Goal: Find specific page/section: Find specific page/section

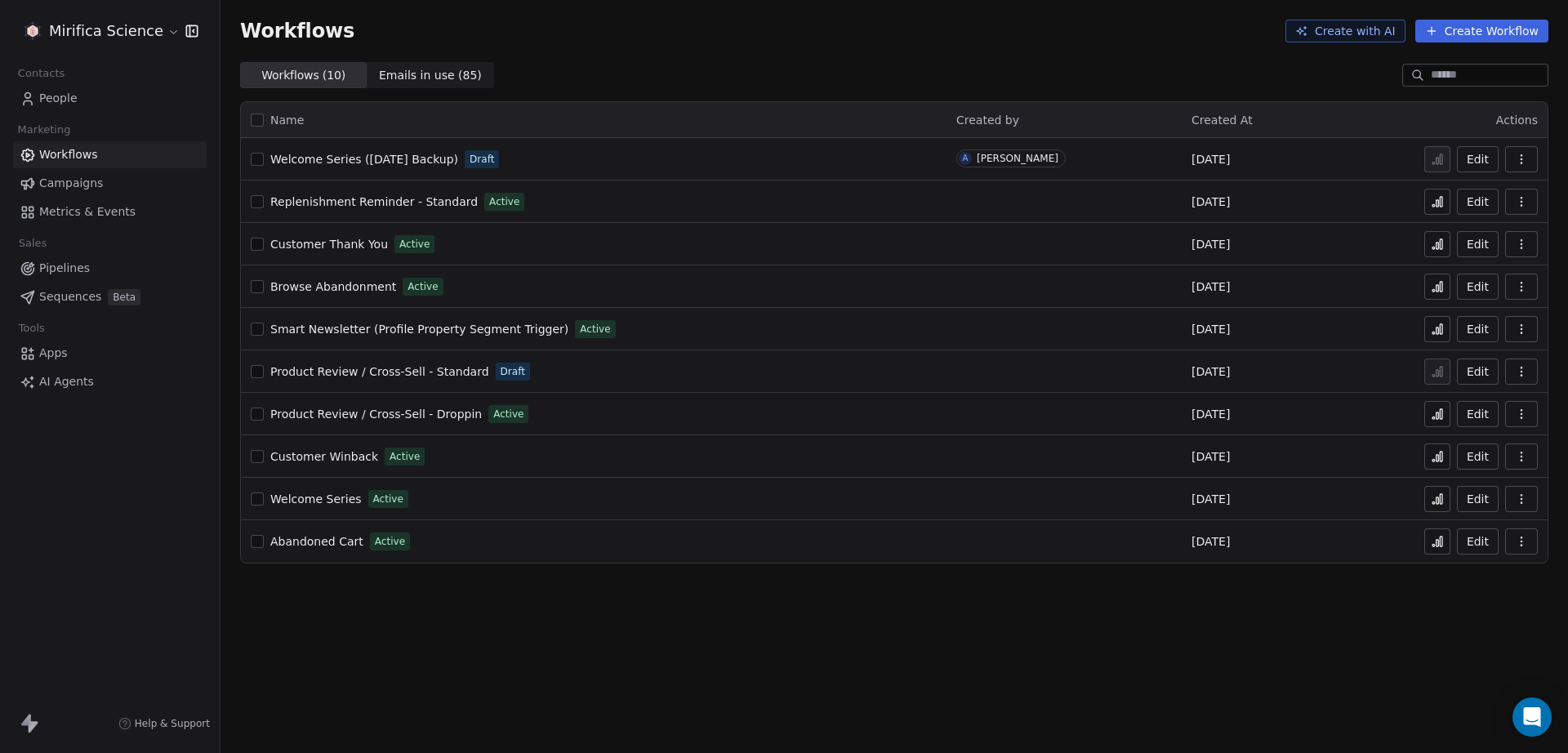
click at [122, 185] on link "Campaigns" at bounding box center [109, 184] width 194 height 27
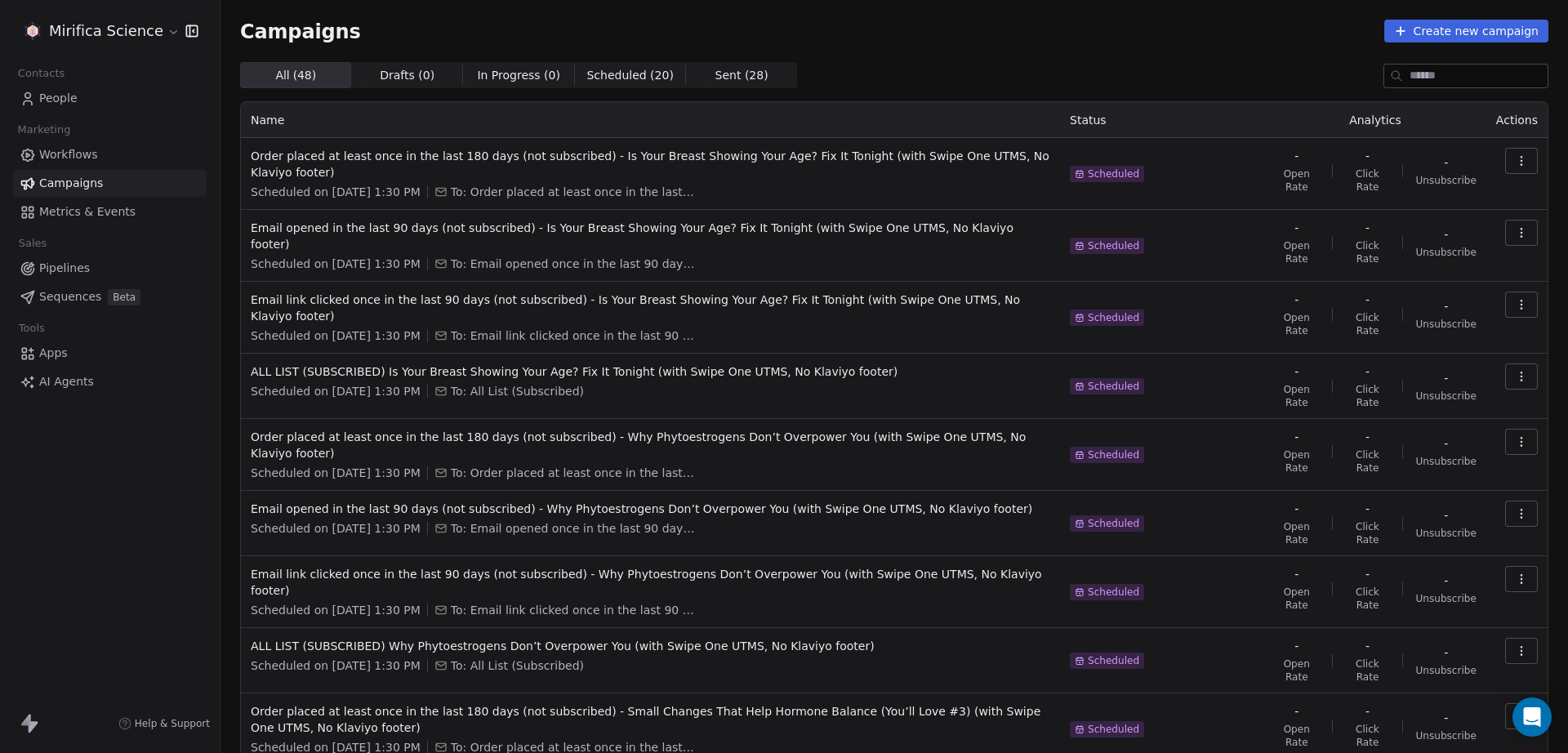
click at [128, 543] on div "Mirifica Science Contacts People Marketing Workflows Campaigns Metrics & Events…" at bounding box center [109, 376] width 219 height 753
click at [113, 552] on div "Mirifica Science Contacts People Marketing Workflows Campaigns Metrics & Events…" at bounding box center [109, 376] width 219 height 753
click at [163, 528] on div "Mirifica Science Contacts People Marketing Workflows Campaigns Metrics & Events…" at bounding box center [109, 376] width 219 height 753
click at [114, 105] on link "People" at bounding box center [109, 98] width 194 height 27
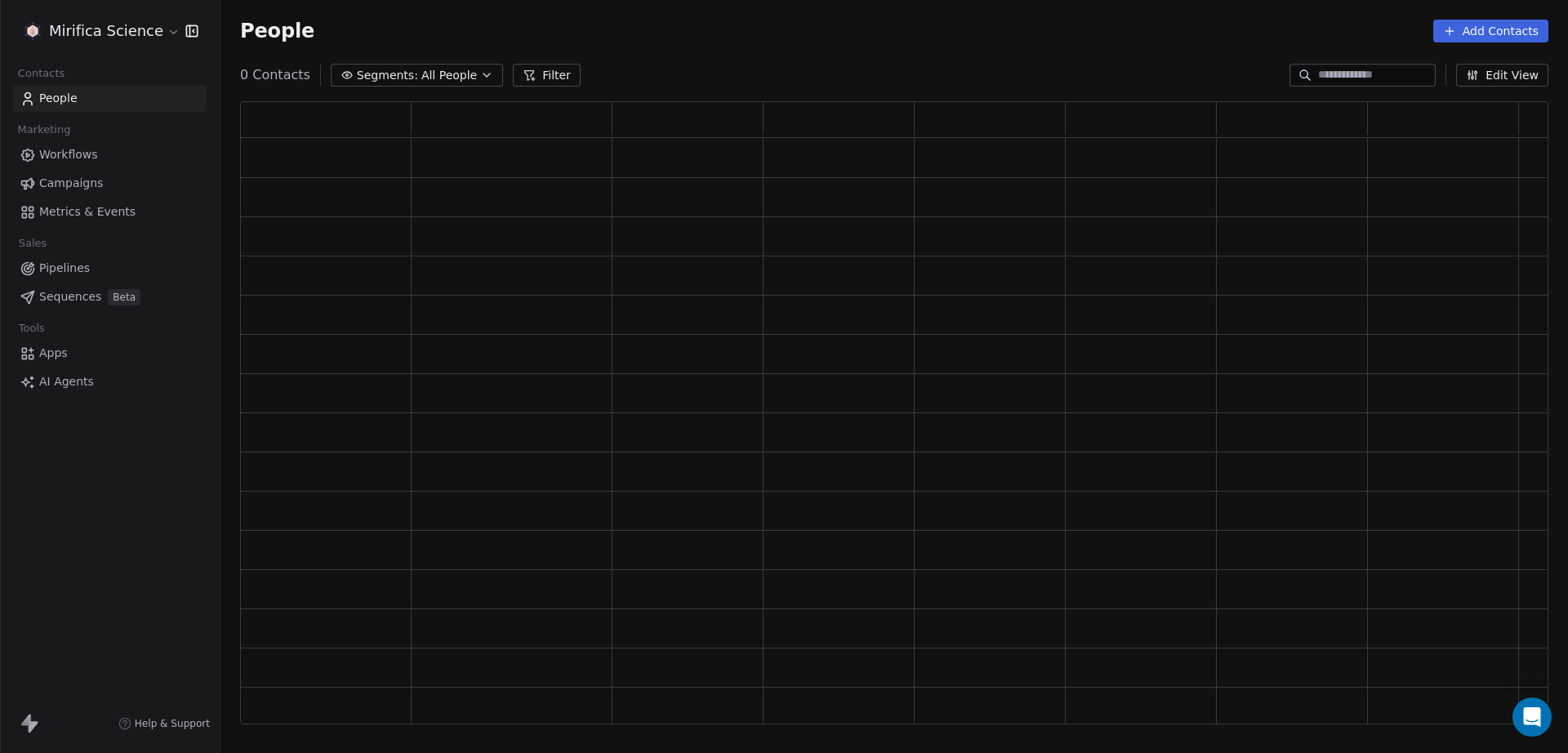
scroll to position [609, 1292]
click at [157, 543] on div "Mirifica Science Contacts People Marketing Workflows Campaigns Metrics & Events…" at bounding box center [109, 376] width 219 height 753
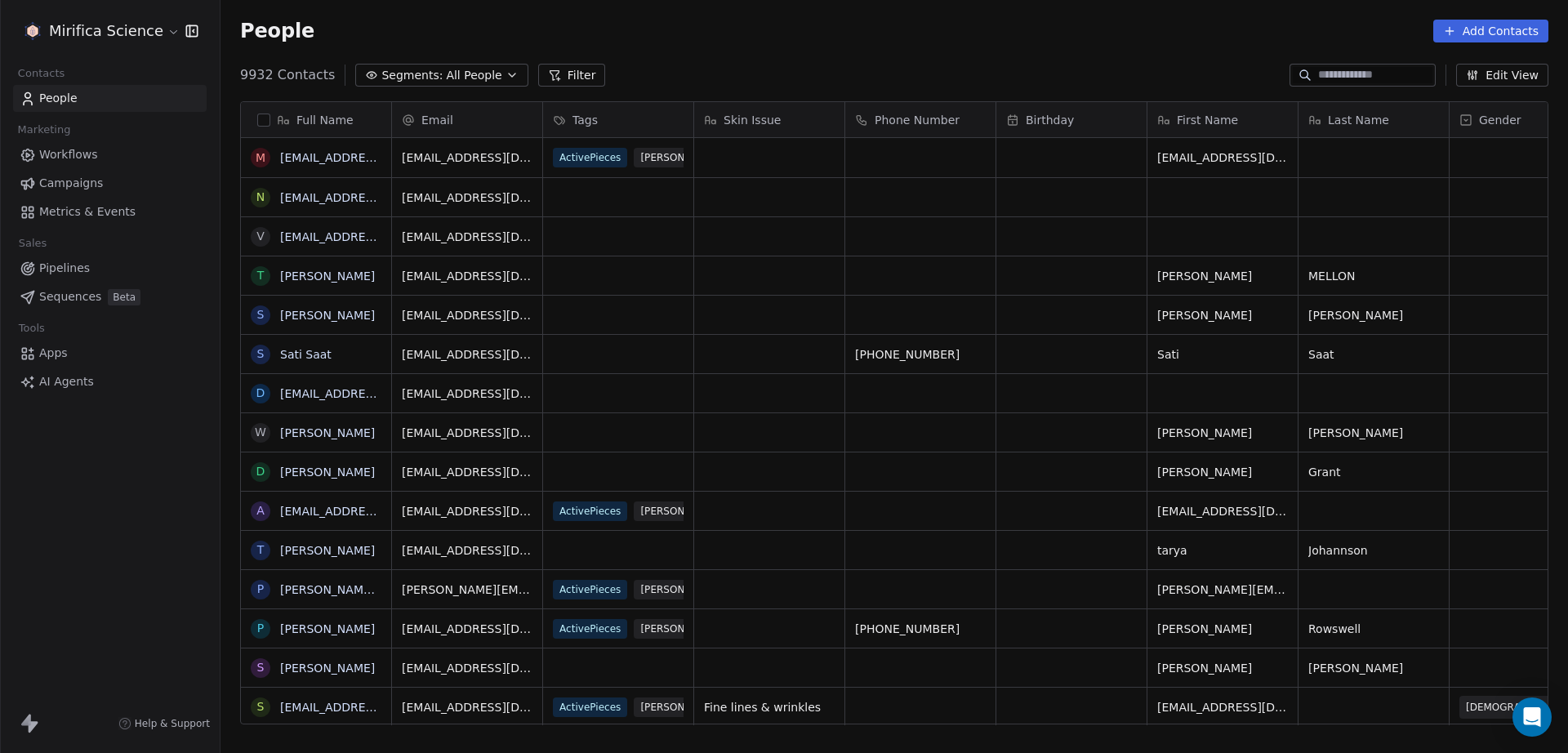
scroll to position [648, 1332]
click at [157, 543] on div "Mirifica Science Contacts People Marketing Workflows Campaigns Metrics & Events…" at bounding box center [109, 376] width 219 height 753
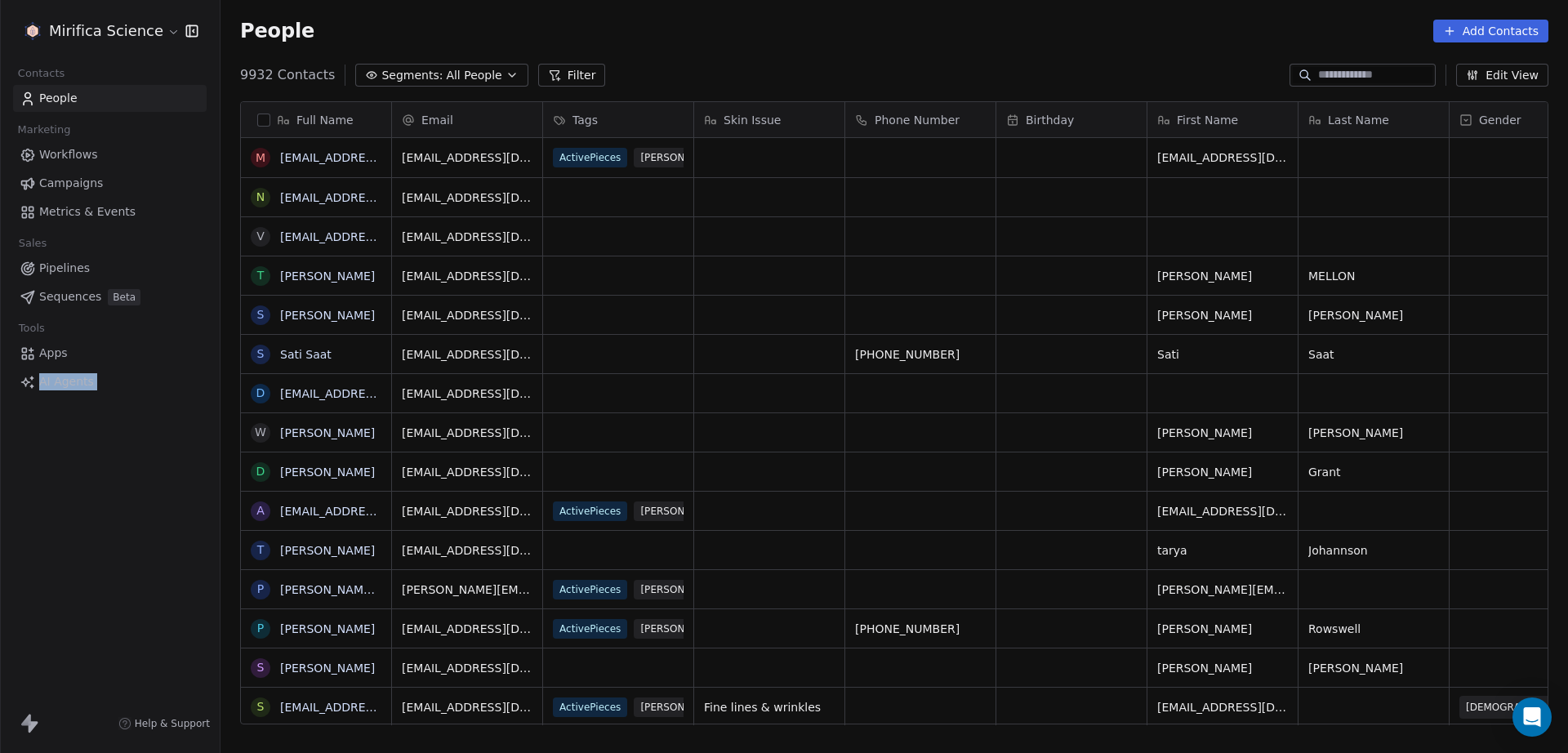
click at [157, 543] on div "Mirifica Science Contacts People Marketing Workflows Campaigns Metrics & Events…" at bounding box center [109, 376] width 219 height 753
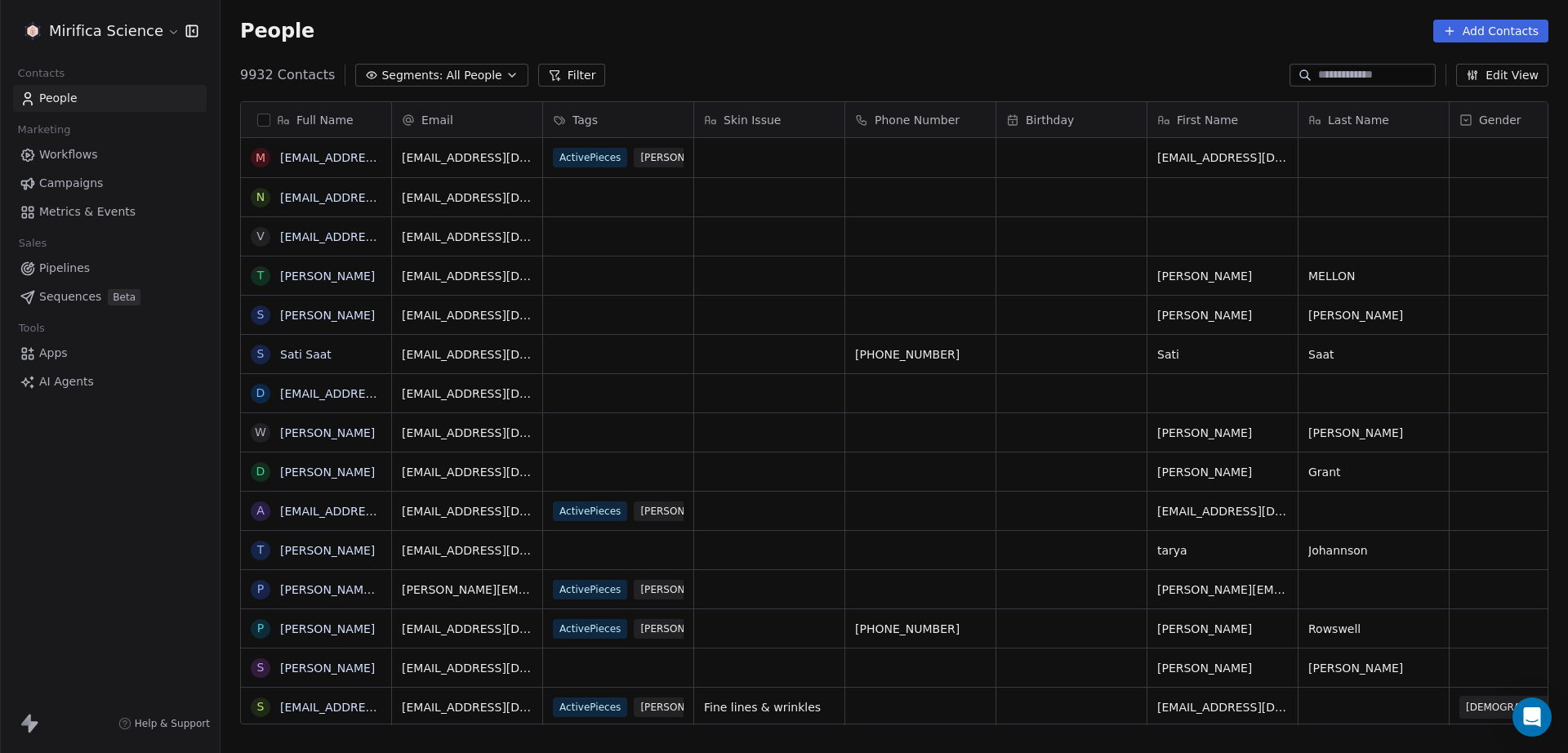
click at [157, 543] on div "Mirifica Science Contacts People Marketing Workflows Campaigns Metrics & Events…" at bounding box center [109, 376] width 219 height 753
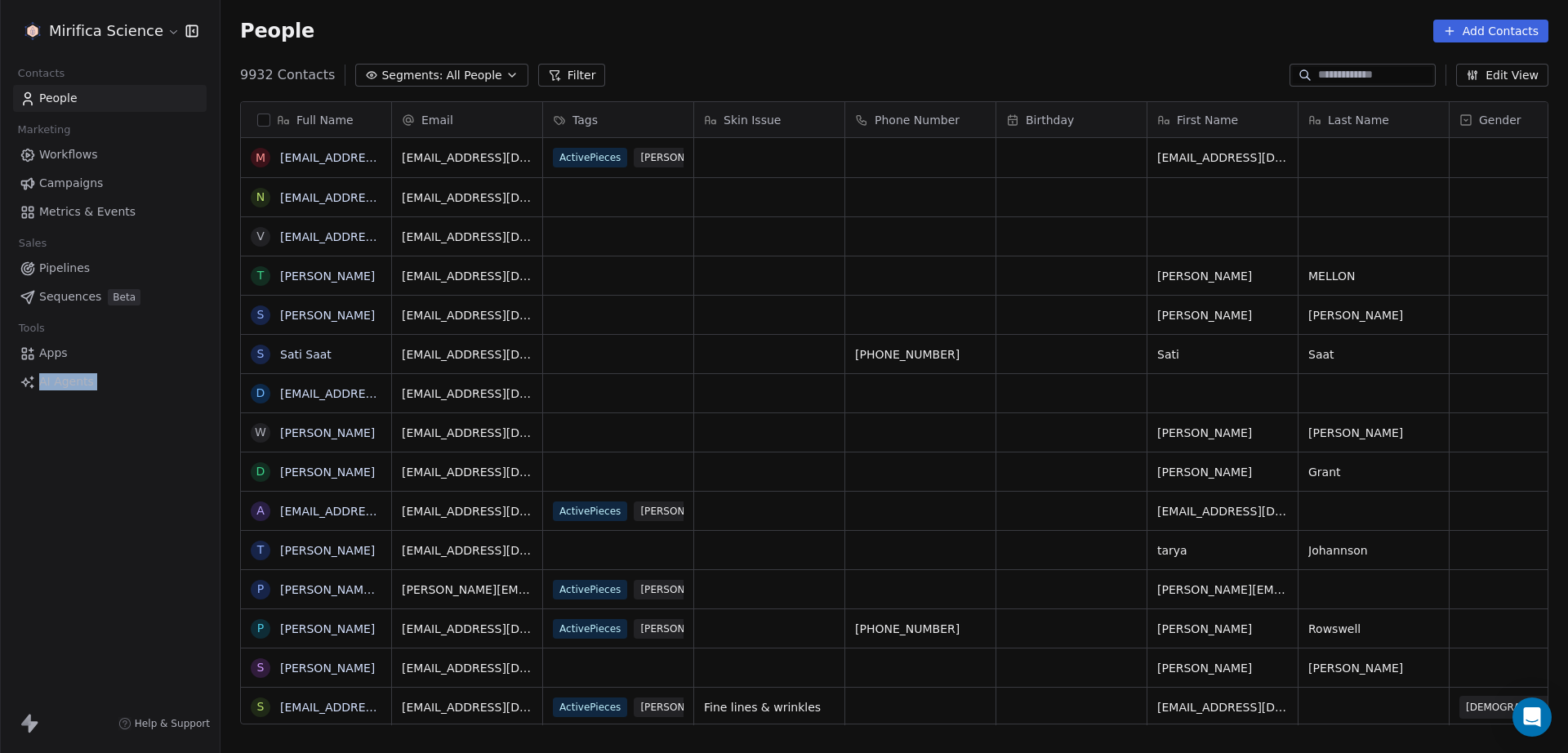
click at [157, 543] on div "Mirifica Science Contacts People Marketing Workflows Campaigns Metrics & Events…" at bounding box center [109, 376] width 219 height 753
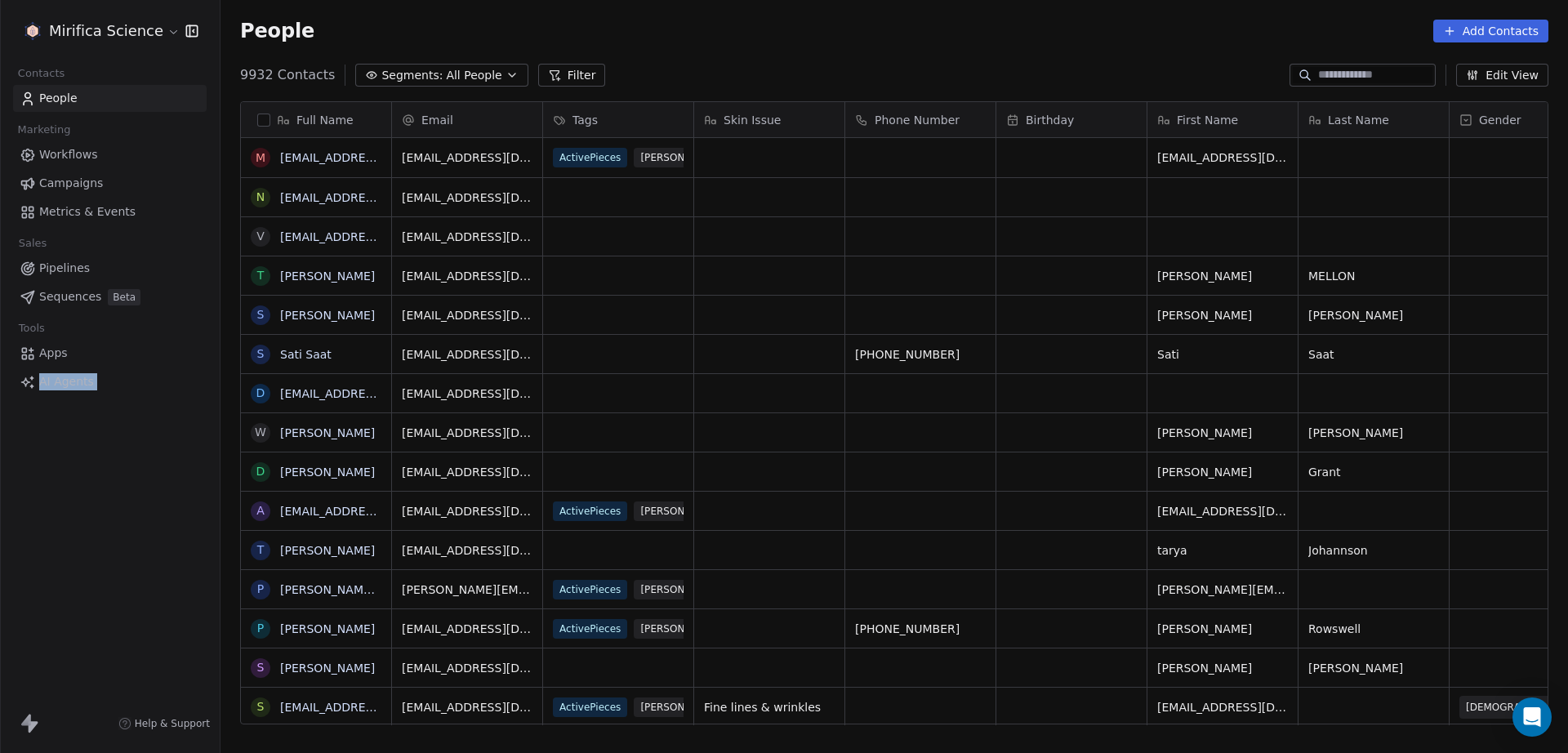
click at [157, 543] on div "Mirifica Science Contacts People Marketing Workflows Campaigns Metrics & Events…" at bounding box center [109, 376] width 219 height 753
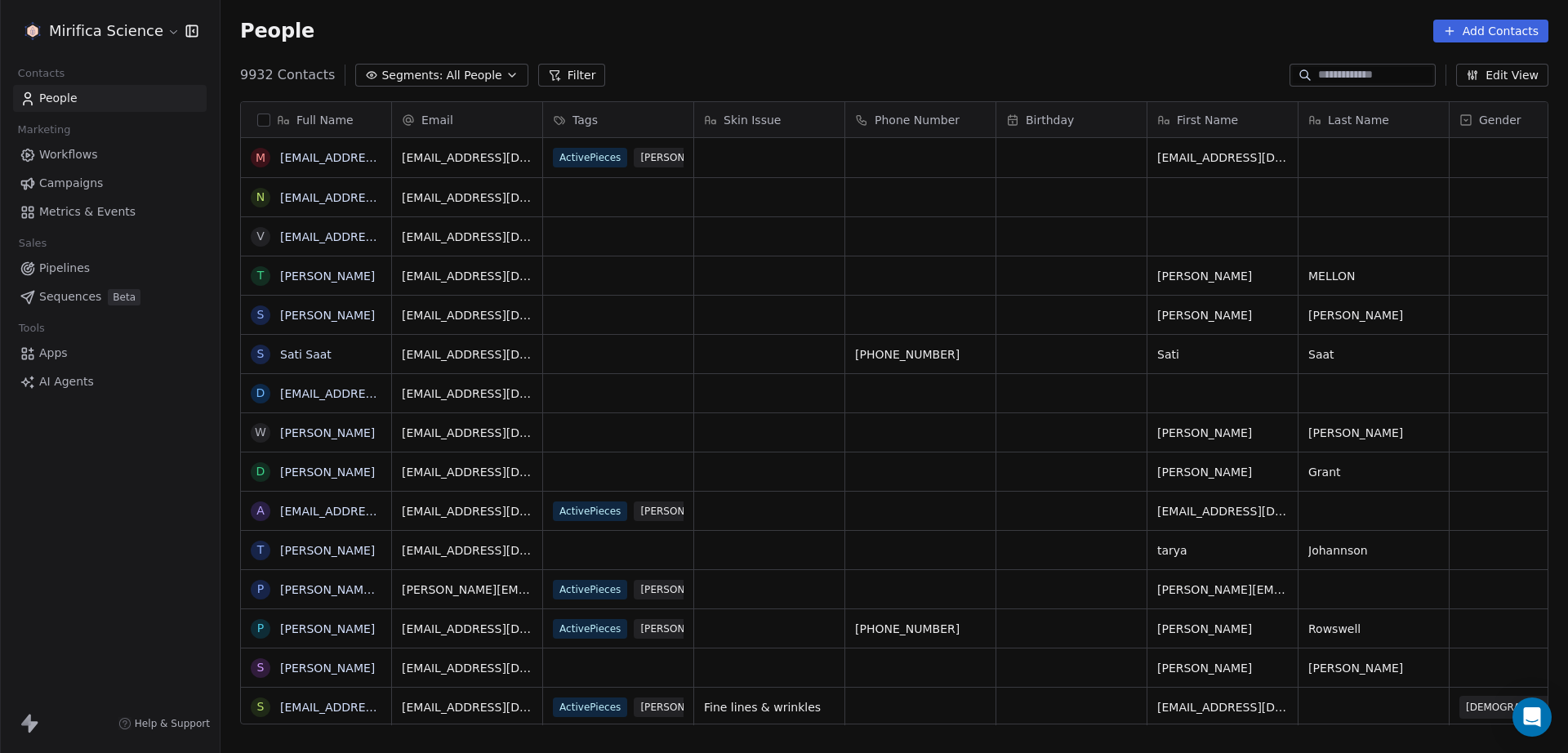
click at [157, 543] on div "Mirifica Science Contacts People Marketing Workflows Campaigns Metrics & Events…" at bounding box center [109, 376] width 219 height 753
click at [151, 551] on div "Mirifica Science Contacts People Marketing Workflows Campaigns Metrics & Events…" at bounding box center [109, 376] width 219 height 753
click at [140, 553] on div "Mirifica Science Contacts People Marketing Workflows Campaigns Metrics & Events…" at bounding box center [109, 376] width 219 height 753
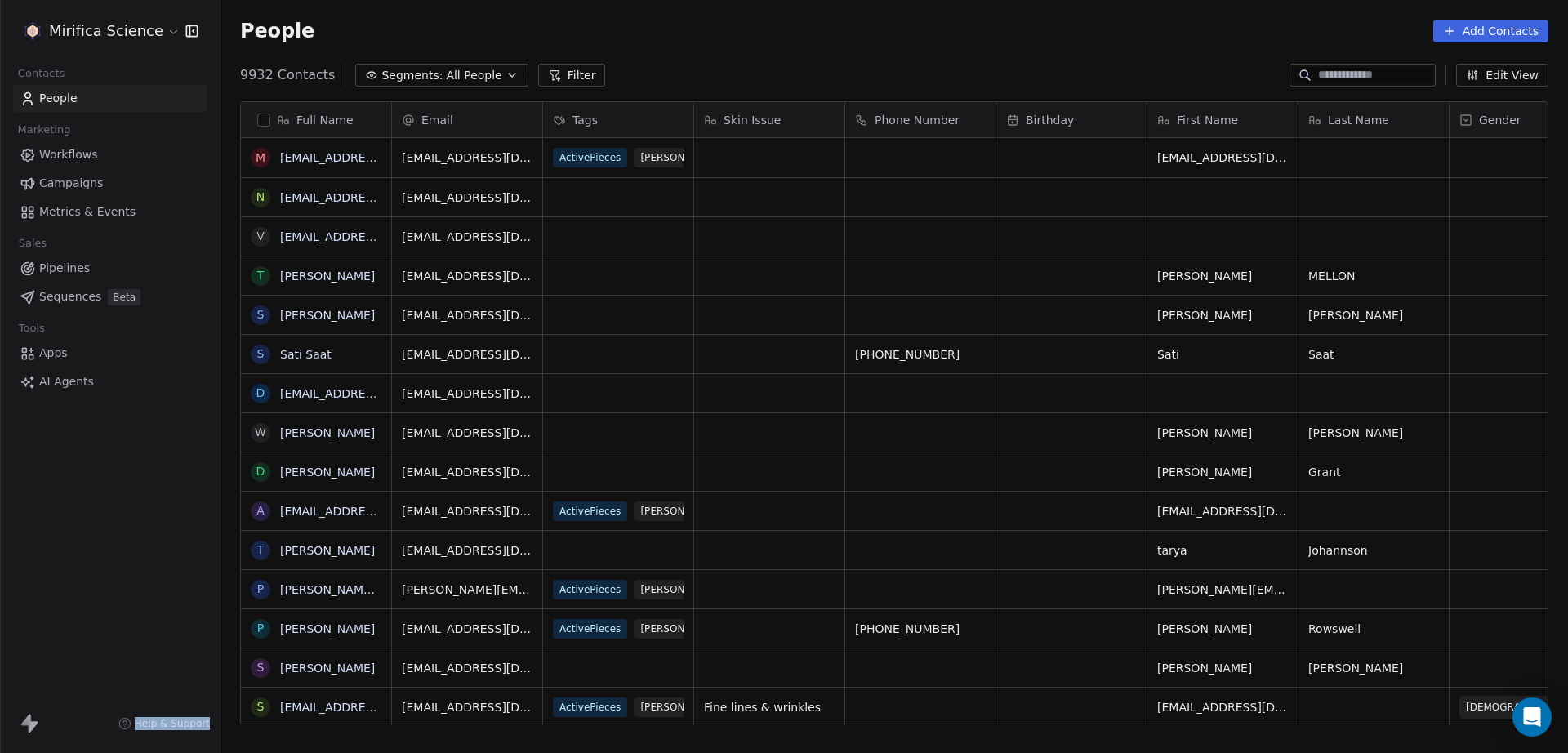
click at [140, 553] on div "Mirifica Science Contacts People Marketing Workflows Campaigns Metrics & Events…" at bounding box center [109, 376] width 219 height 753
click at [650, 75] on div "9932 Contacts Segments: All People Filter Edit View" at bounding box center [894, 75] width 1348 height 26
click at [70, 527] on div "Mirifica Science Contacts People Marketing Workflows Campaigns Metrics & Events…" at bounding box center [109, 376] width 219 height 753
click at [117, 496] on div "Mirifica Science Contacts People Marketing Workflows Campaigns Metrics & Events…" at bounding box center [109, 376] width 219 height 753
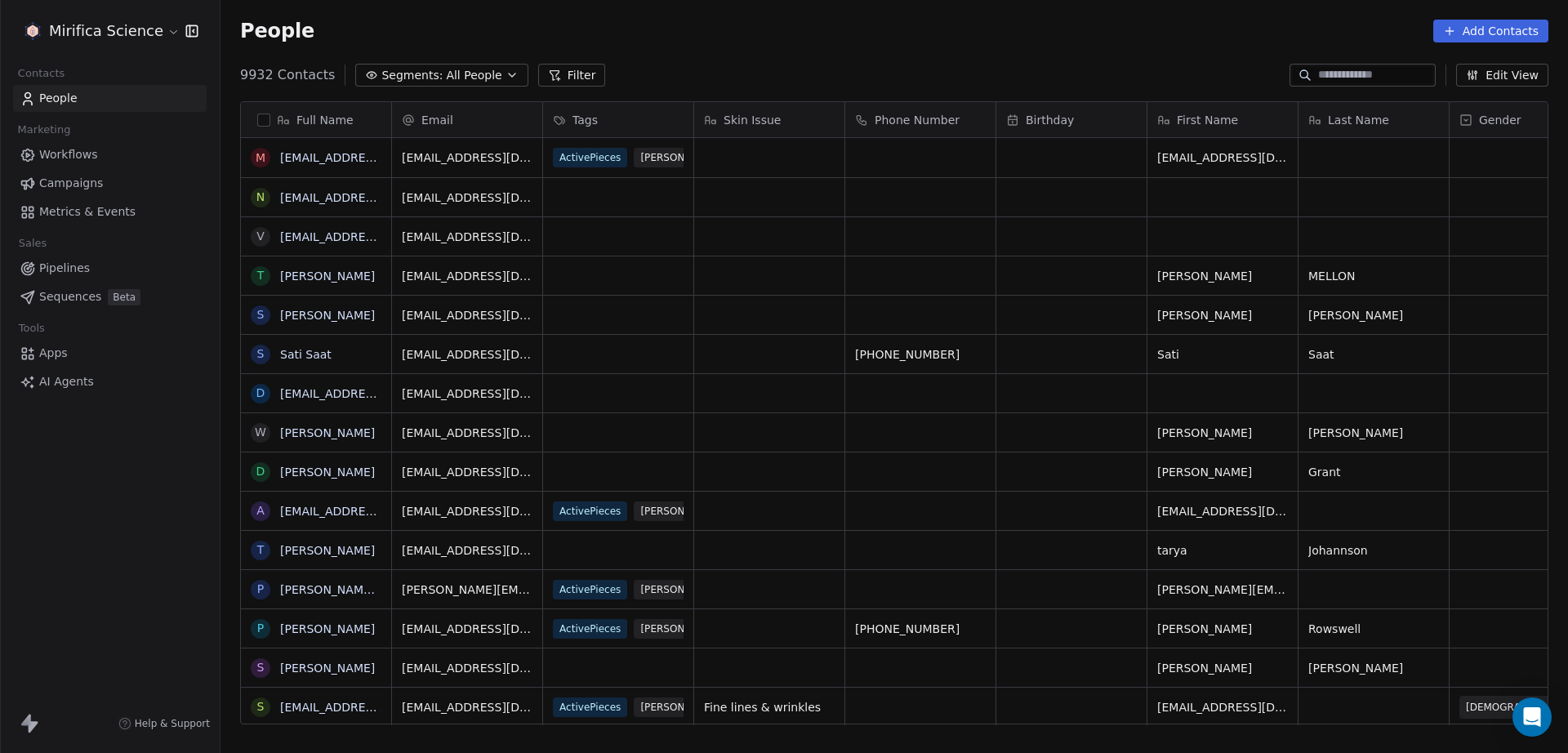
click at [117, 496] on div "Mirifica Science Contacts People Marketing Workflows Campaigns Metrics & Events…" at bounding box center [109, 376] width 219 height 753
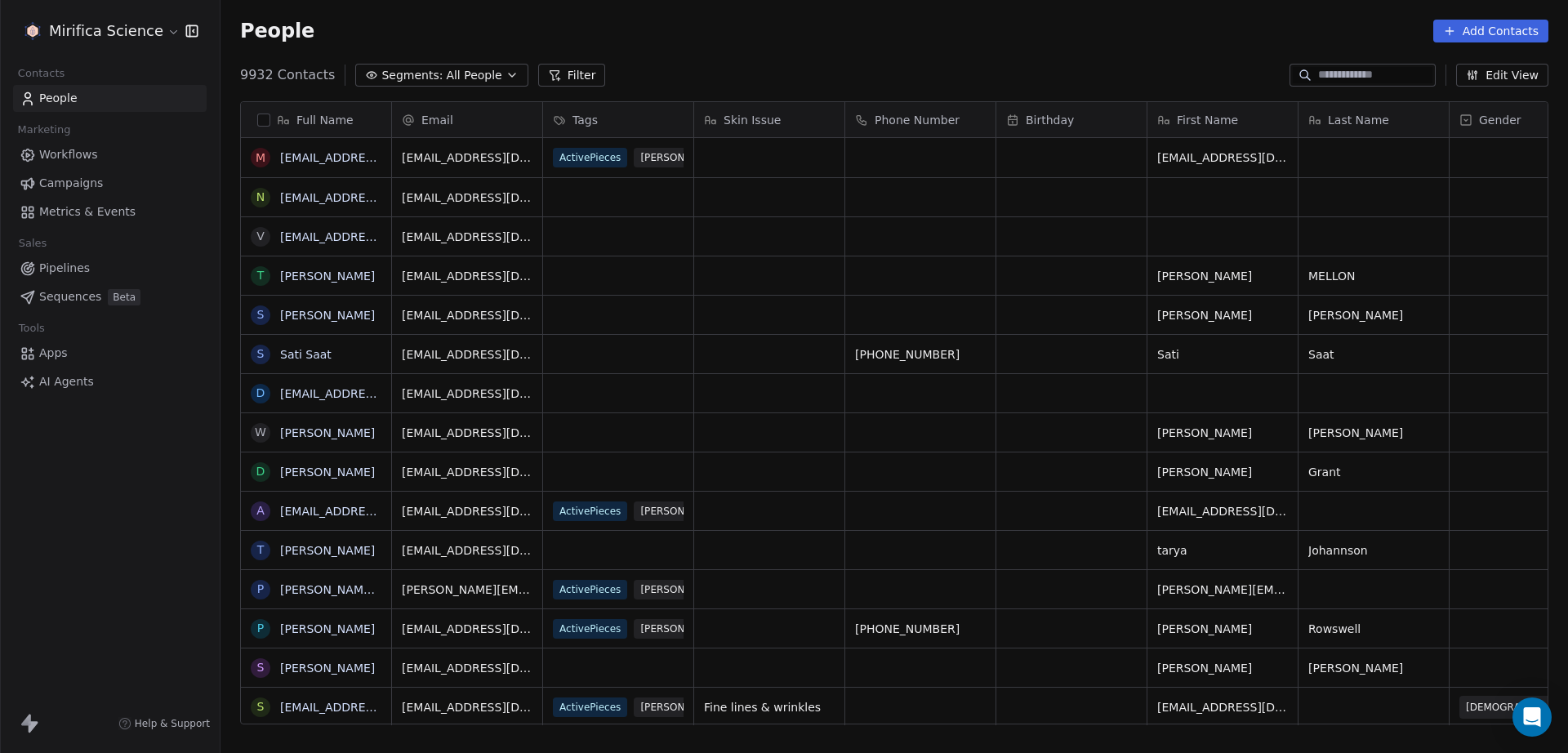
click at [117, 496] on div "Mirifica Science Contacts People Marketing Workflows Campaigns Metrics & Events…" at bounding box center [109, 376] width 219 height 753
click at [104, 493] on div "Mirifica Science Contacts People Marketing Workflows Campaigns Metrics & Events…" at bounding box center [109, 376] width 219 height 753
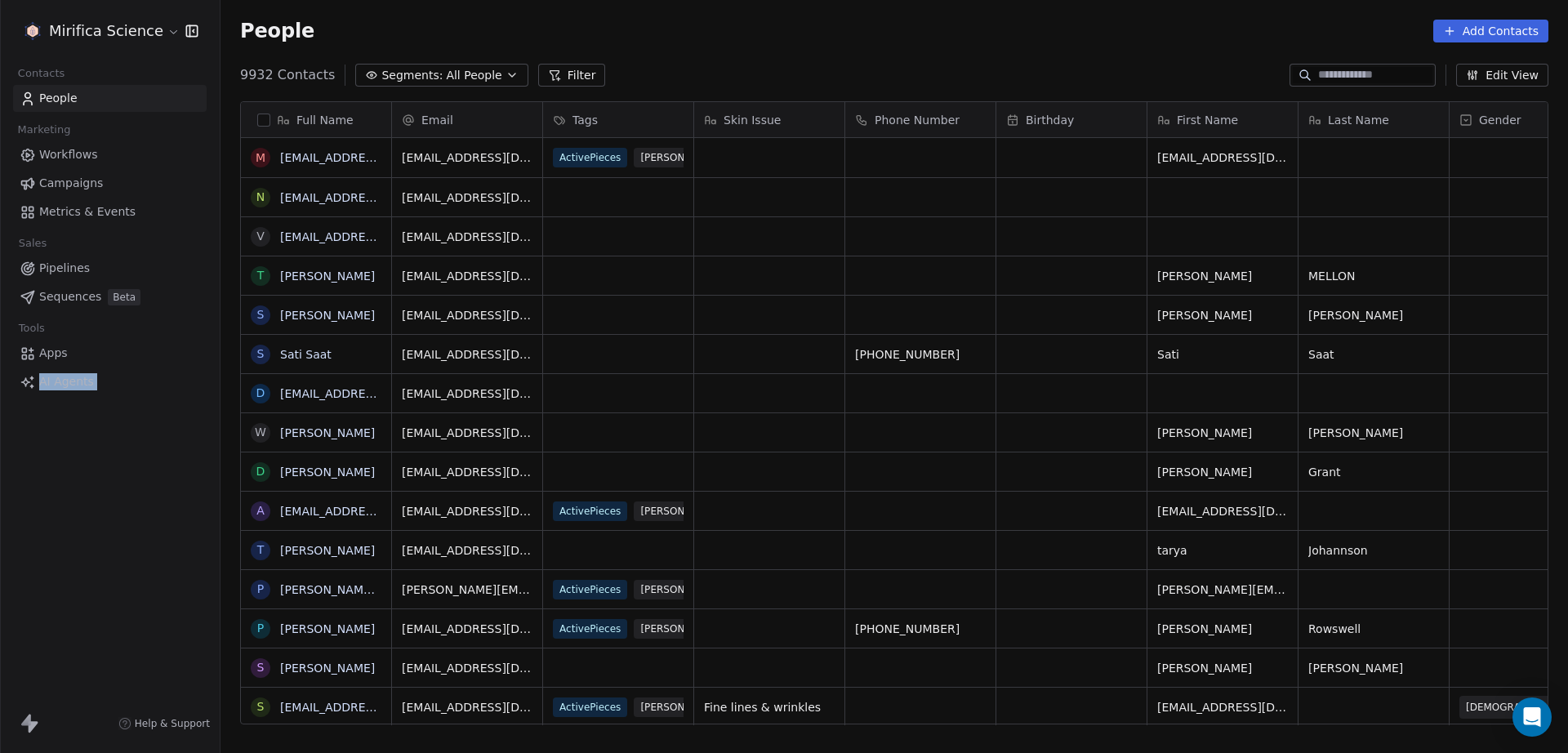
click at [104, 493] on div "Mirifica Science Contacts People Marketing Workflows Campaigns Metrics & Events…" at bounding box center [109, 376] width 219 height 753
click at [131, 464] on div "Mirifica Science Contacts People Marketing Workflows Campaigns Metrics & Events…" at bounding box center [109, 376] width 219 height 753
click at [137, 455] on div "Mirifica Science Contacts People Marketing Workflows Campaigns Metrics & Events…" at bounding box center [109, 376] width 219 height 753
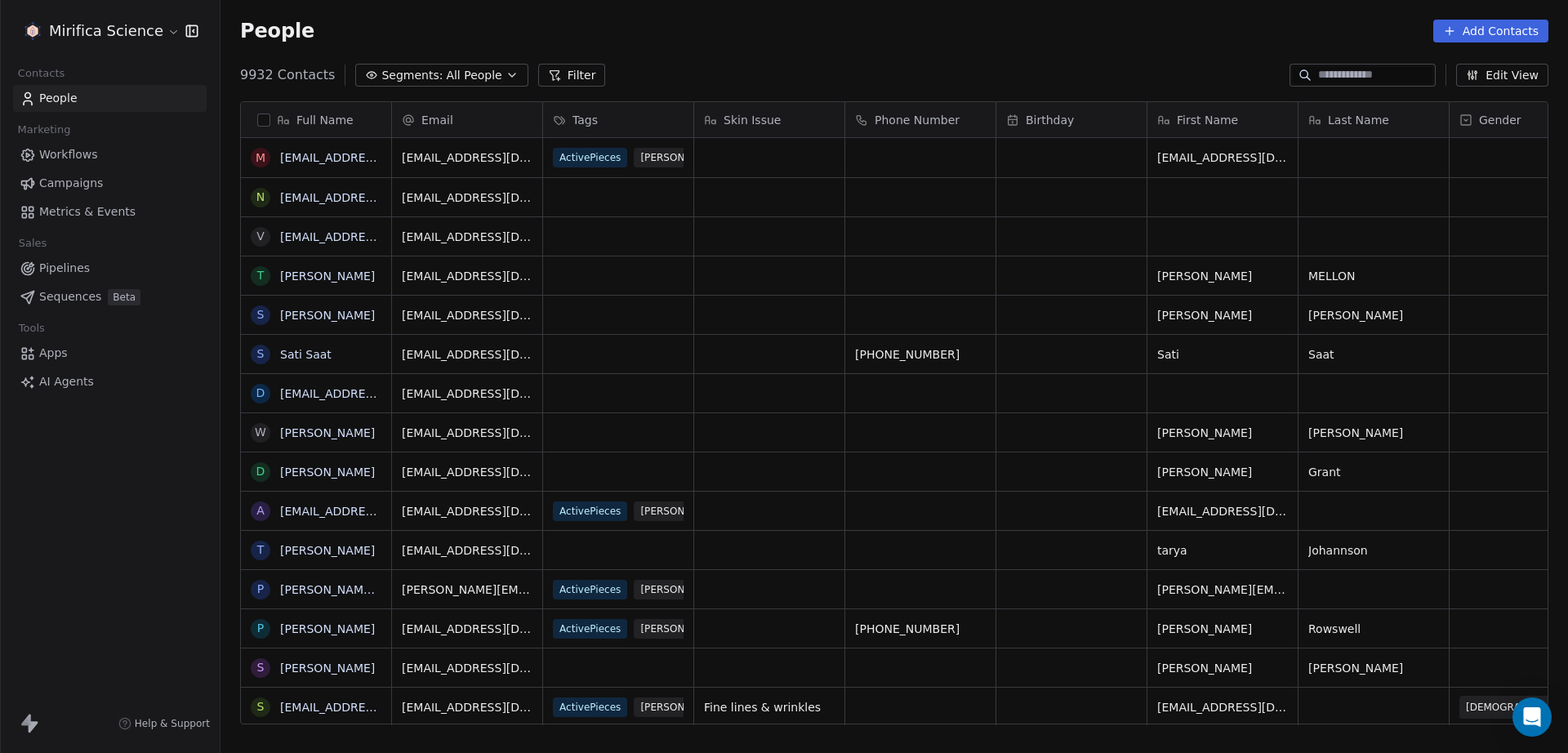
click at [149, 439] on div "Mirifica Science Contacts People Marketing Workflows Campaigns Metrics & Events…" at bounding box center [109, 376] width 219 height 753
click at [197, 534] on div "Mirifica Science Contacts People Marketing Workflows Campaigns Metrics & Events…" at bounding box center [109, 376] width 219 height 753
click at [198, 534] on div "Mirifica Science Contacts People Marketing Workflows Campaigns Metrics & Events…" at bounding box center [109, 376] width 219 height 753
